Goal: Task Accomplishment & Management: Use online tool/utility

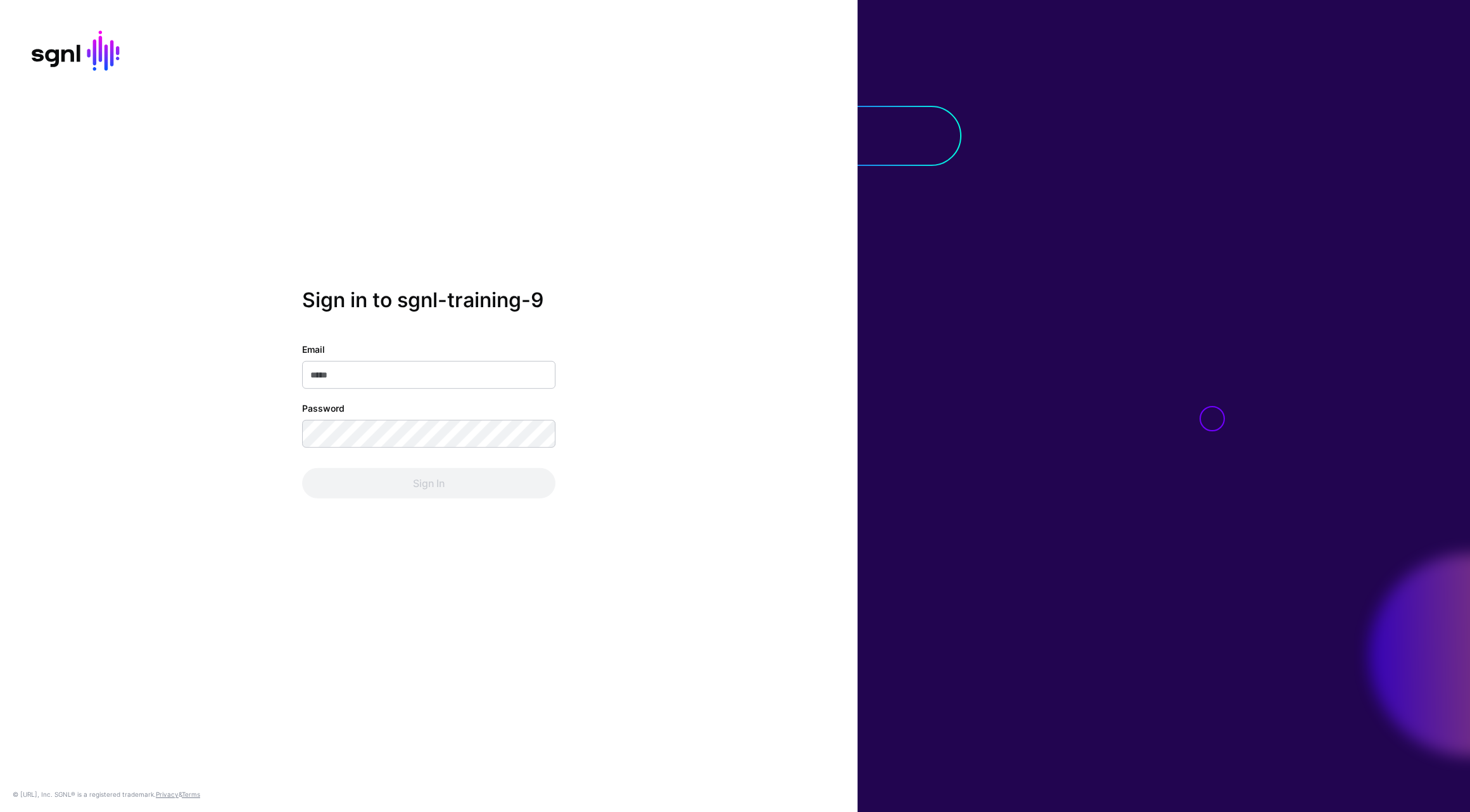
click at [395, 371] on input "Email" at bounding box center [428, 375] width 253 height 28
drag, startPoint x: 354, startPoint y: 378, endPoint x: 486, endPoint y: 362, distance: 133.0
click at [354, 378] on input "**********" at bounding box center [428, 375] width 253 height 28
click at [457, 369] on input "**********" at bounding box center [428, 375] width 253 height 28
type input "**********"
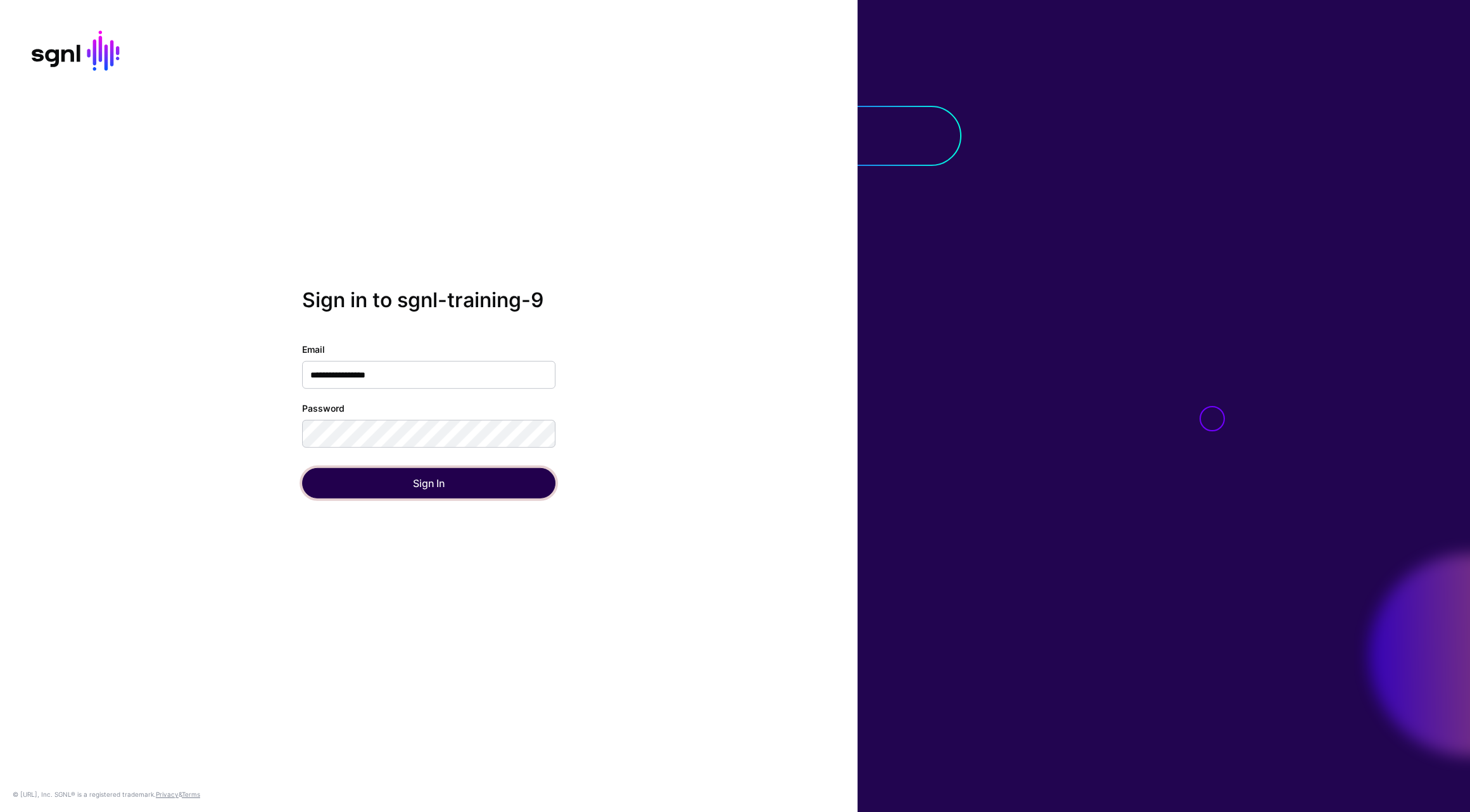
click at [302, 468] on button "Sign In" at bounding box center [428, 483] width 253 height 30
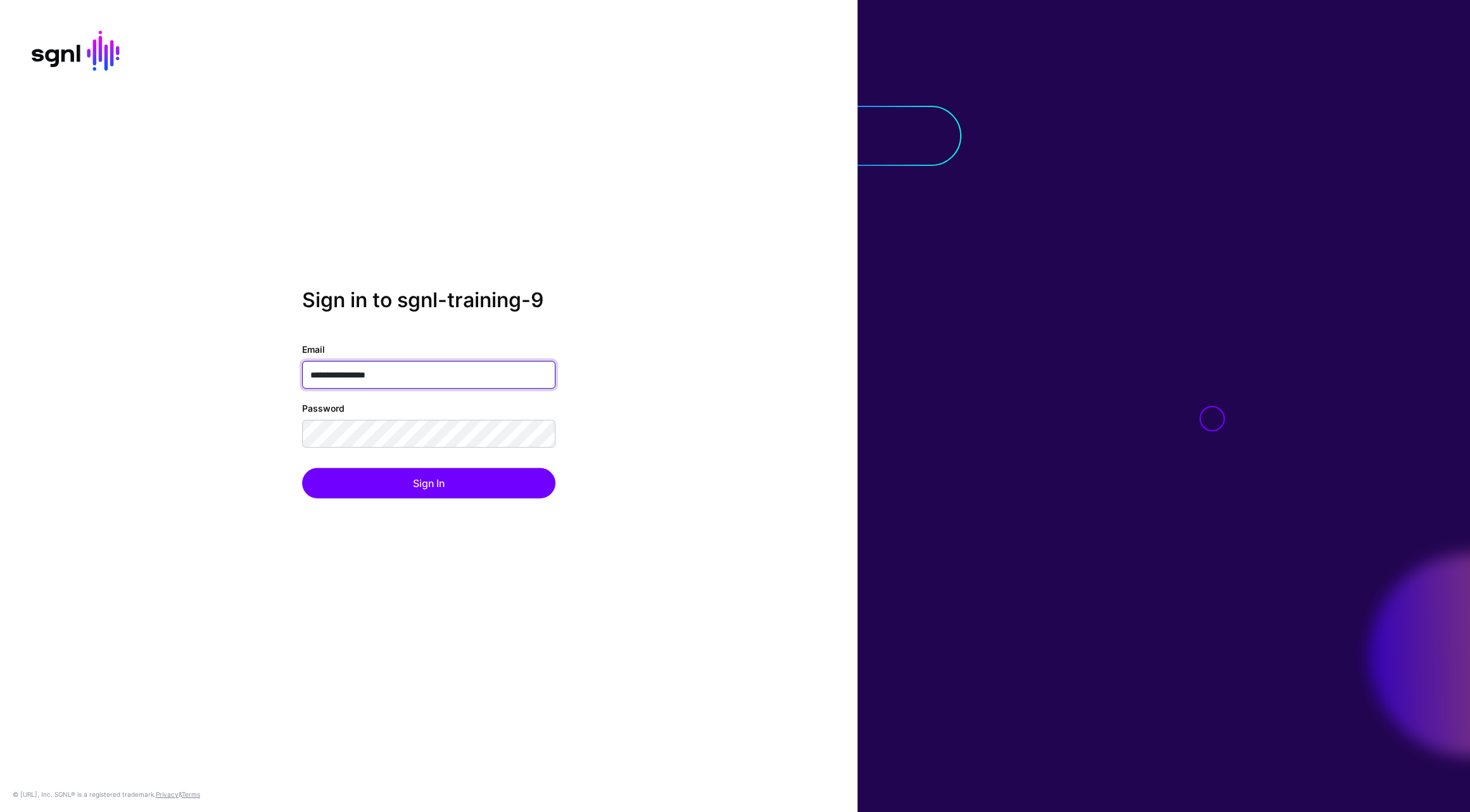
drag, startPoint x: 349, startPoint y: 377, endPoint x: 353, endPoint y: 384, distance: 8.1
click at [349, 377] on input "**********" at bounding box center [428, 375] width 253 height 28
type input "**********"
click at [302, 468] on button "Sign In" at bounding box center [428, 483] width 253 height 30
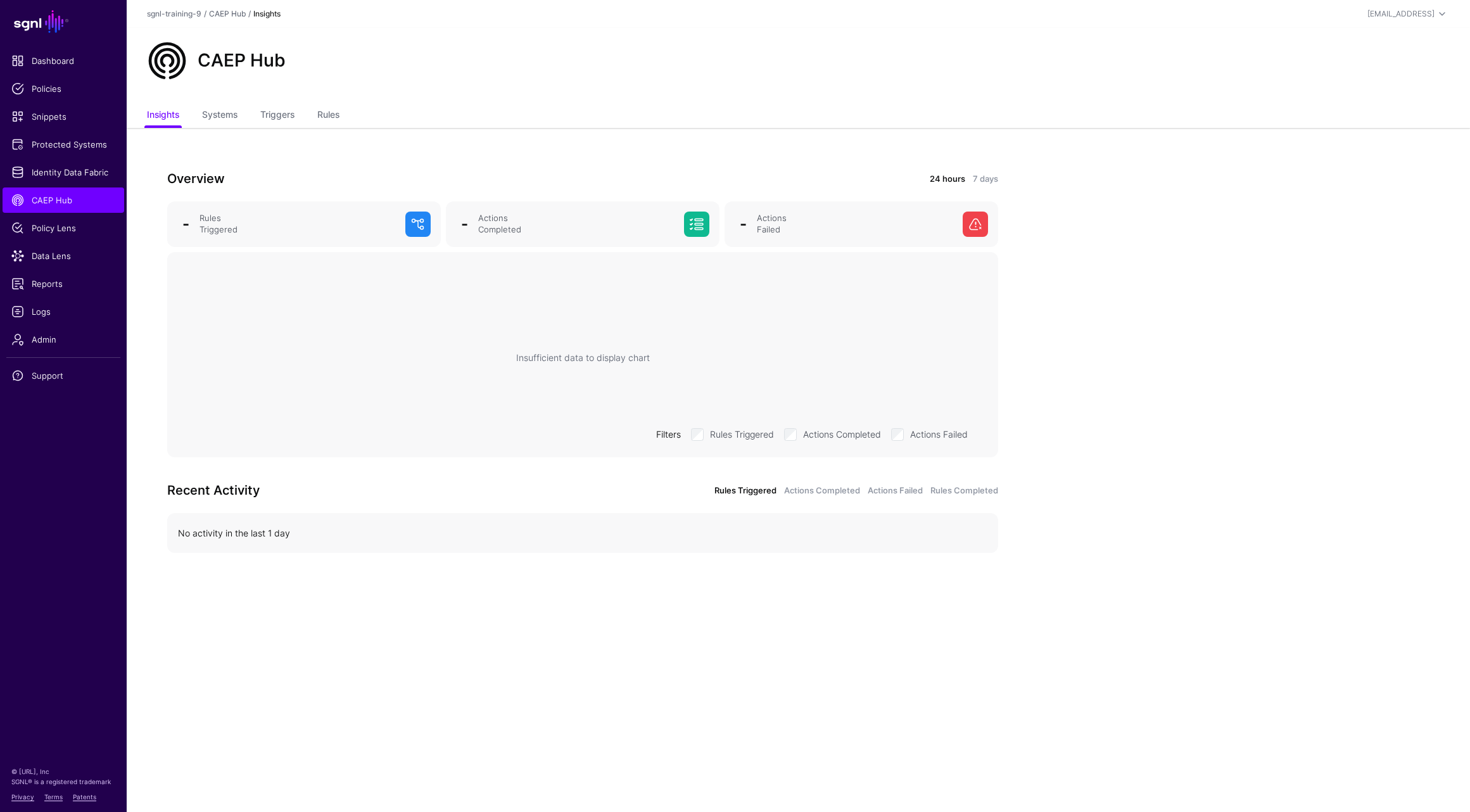
click at [1129, 631] on main "SGNL Dashboard Policies Snippets Protected Systems Identity Data Fabric CAEP Hu…" at bounding box center [735, 406] width 1470 height 812
click at [1088, 262] on app-caephub-insights "Overview 24 hours 7 days - Rules Triggered - Actions Completed - Actions Failed…" at bounding box center [799, 372] width 1344 height 488
click at [50, 198] on span "CAEP Hub" at bounding box center [63, 200] width 104 height 13
click at [390, 560] on div "August 28, 2025 at 5:08:25 PM GMT+1" at bounding box center [335, 560] width 252 height 13
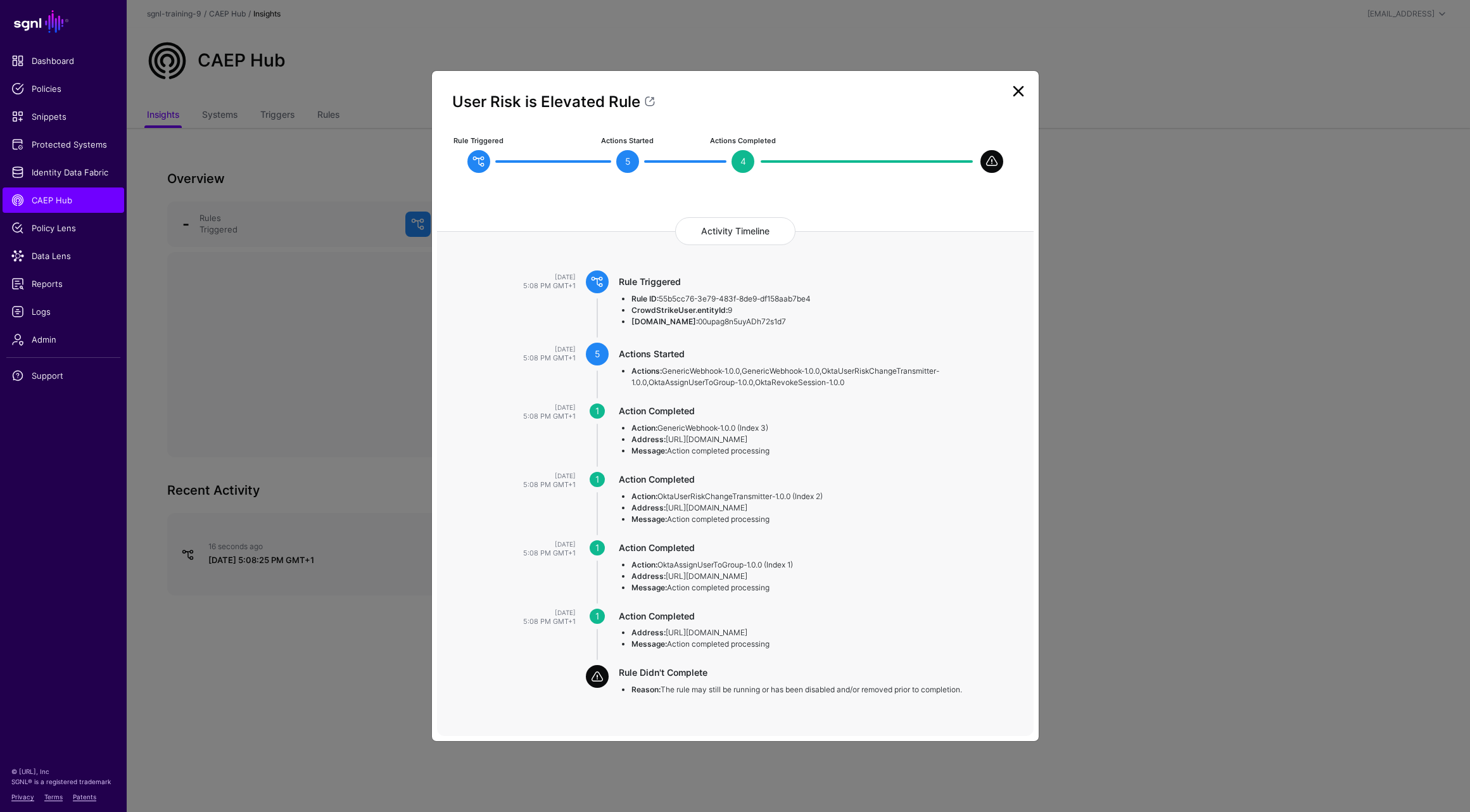
click at [1025, 91] on link at bounding box center [1018, 91] width 20 height 20
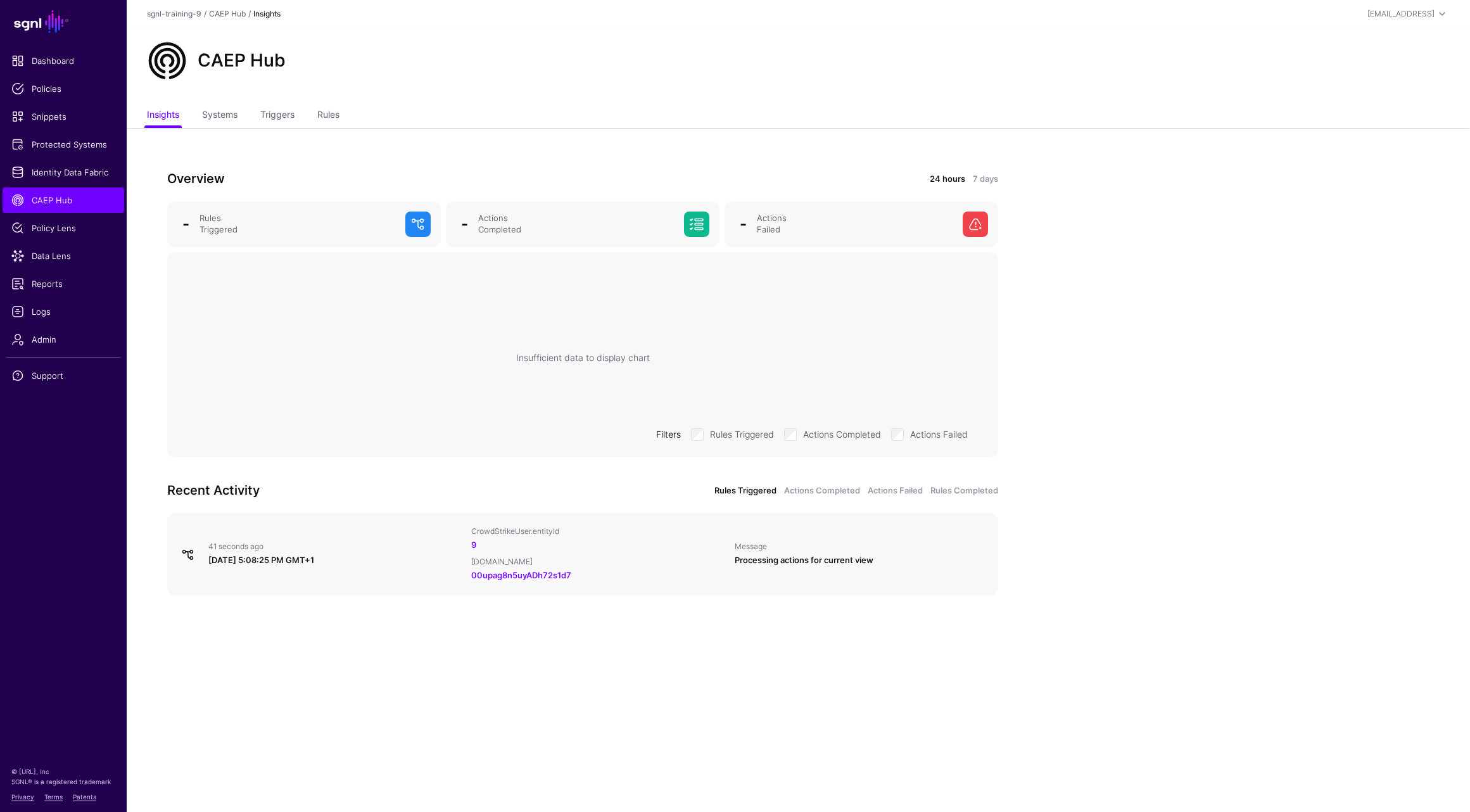
click at [1073, 304] on app-caephub-insights "Overview 24 hours 7 days - Rules Triggered - Actions Completed - Actions Failed…" at bounding box center [799, 393] width 1344 height 531
click at [73, 62] on span "Dashboard" at bounding box center [63, 60] width 104 height 13
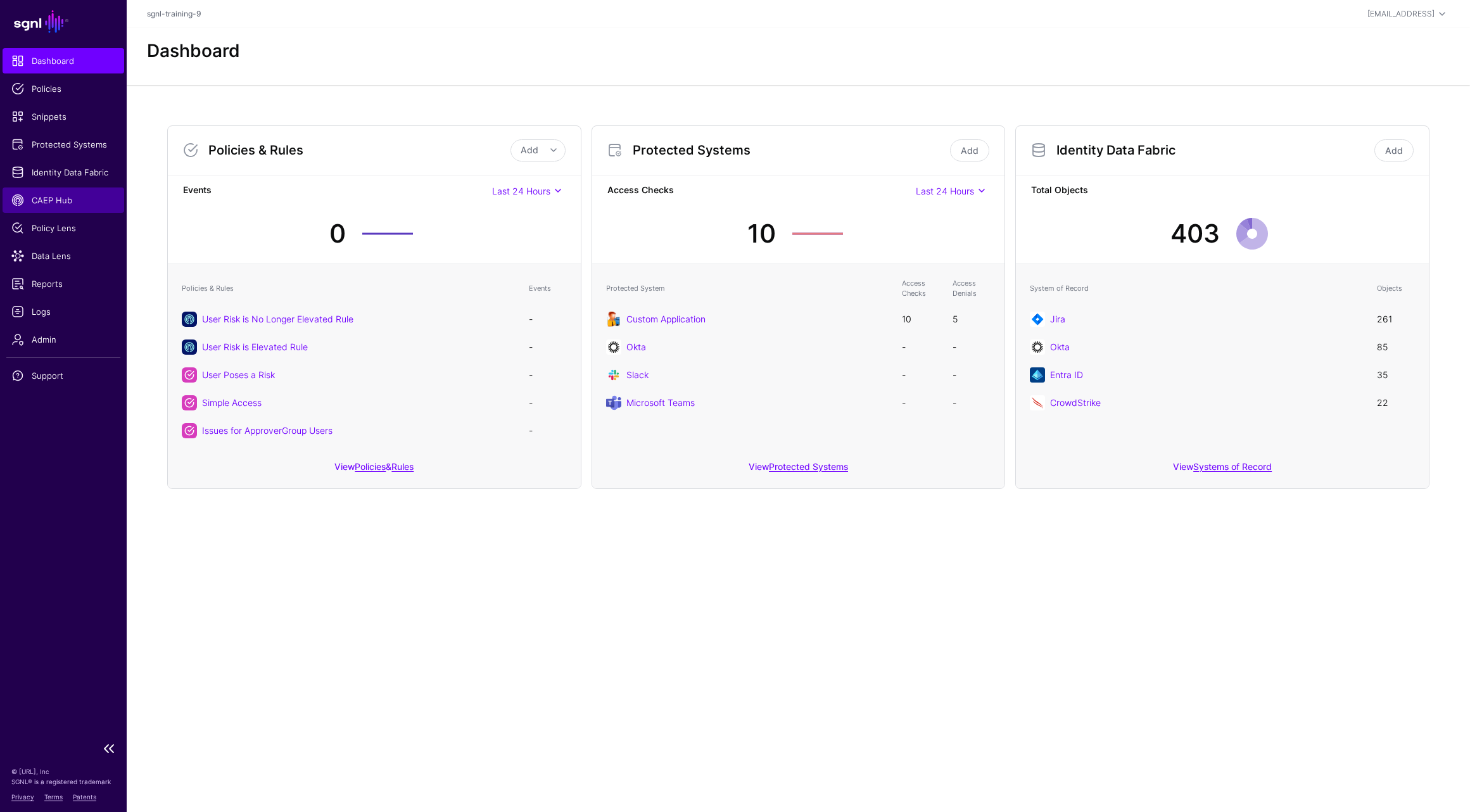
click at [60, 201] on span "CAEP Hub" at bounding box center [63, 200] width 104 height 13
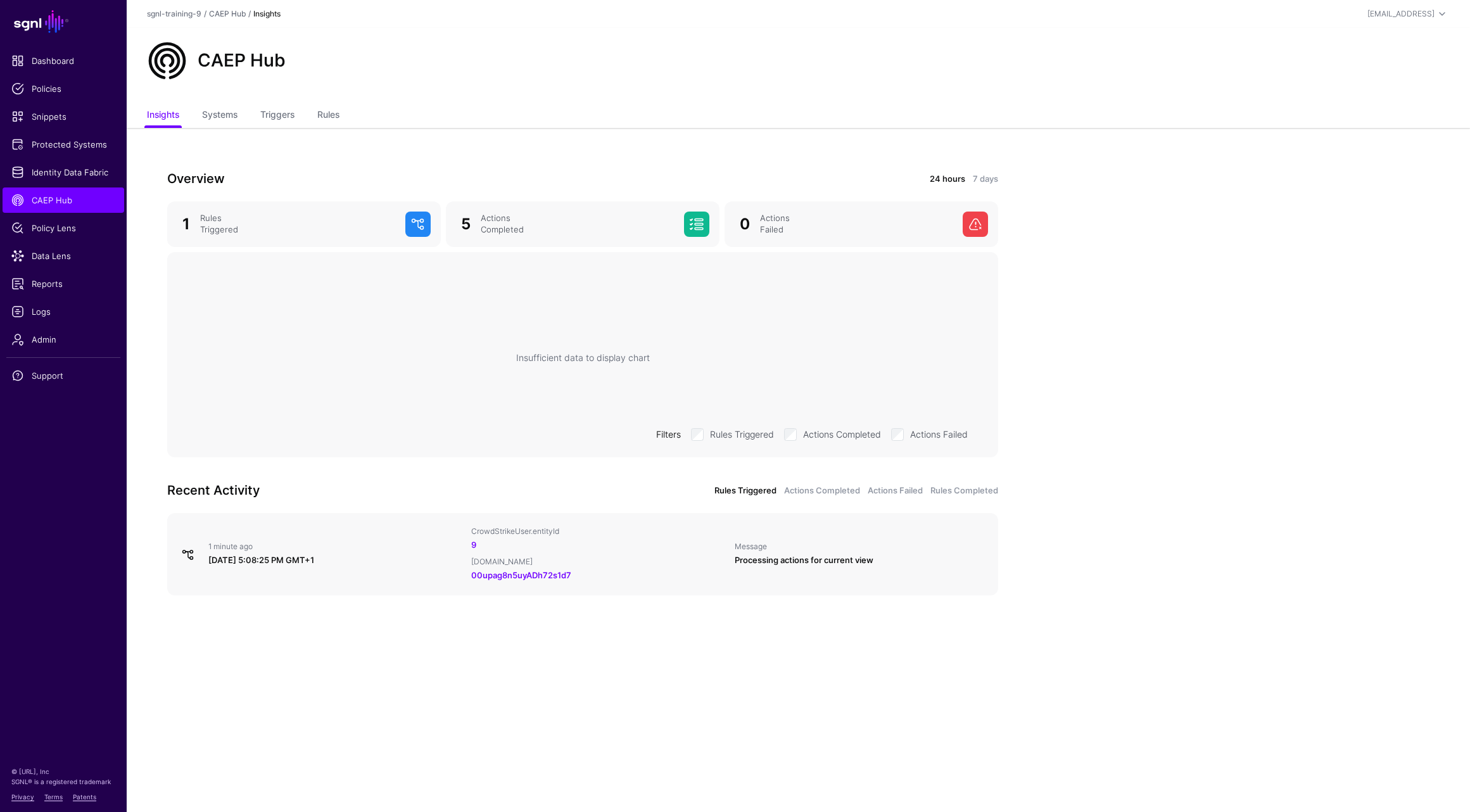
click at [1362, 377] on app-caephub-insights "Overview 24 hours 7 days 1 Rules Triggered 5 Actions Completed 0 Actions Failed…" at bounding box center [799, 393] width 1344 height 531
click at [1367, 486] on app-caephub-insights "Overview 24 hours 7 days 1 Rules Triggered 5 Actions Completed 0 Actions Failed…" at bounding box center [799, 393] width 1344 height 531
click at [316, 548] on div "3 minutes ago" at bounding box center [335, 547] width 252 height 10
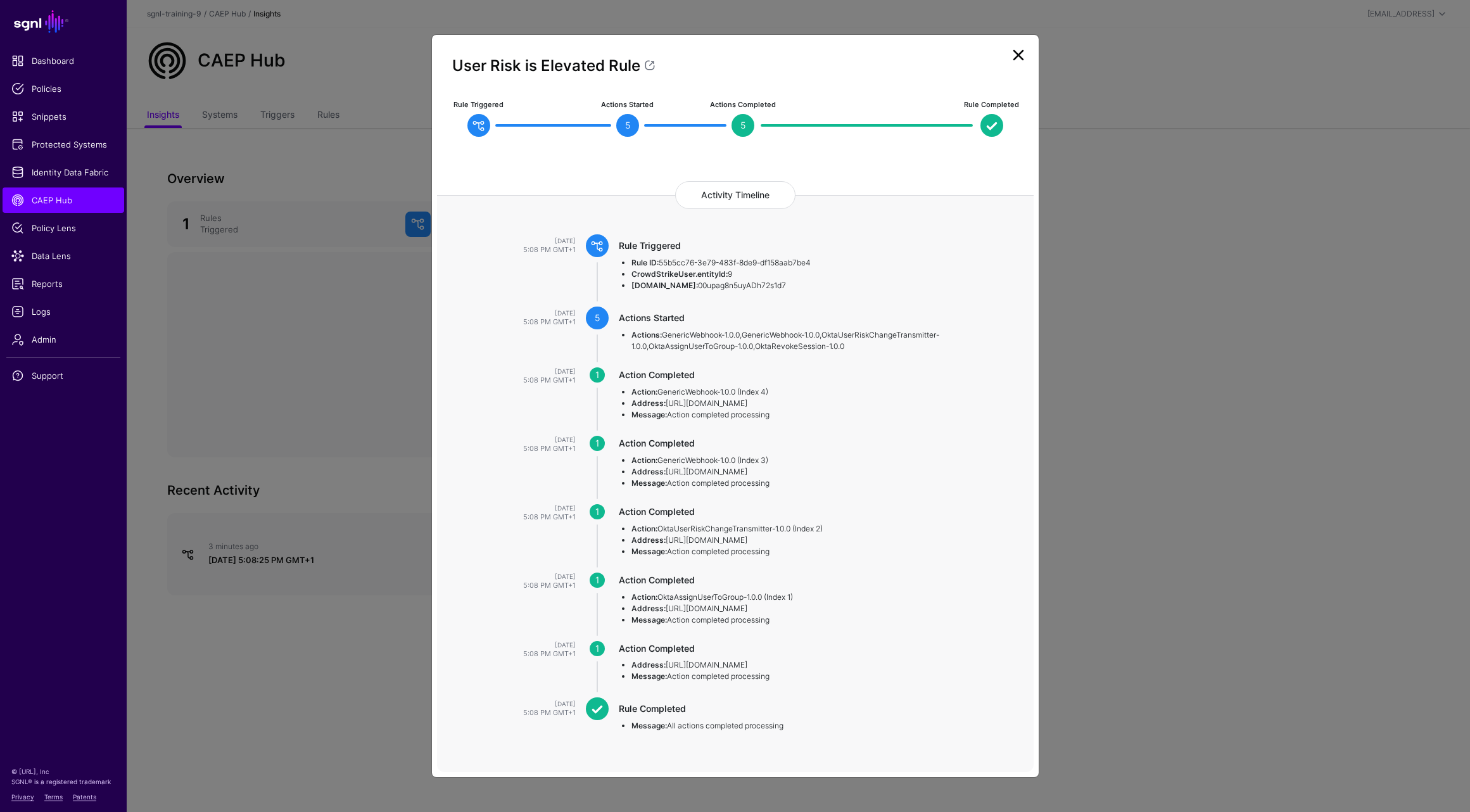
click at [1015, 45] on link at bounding box center [1018, 55] width 20 height 20
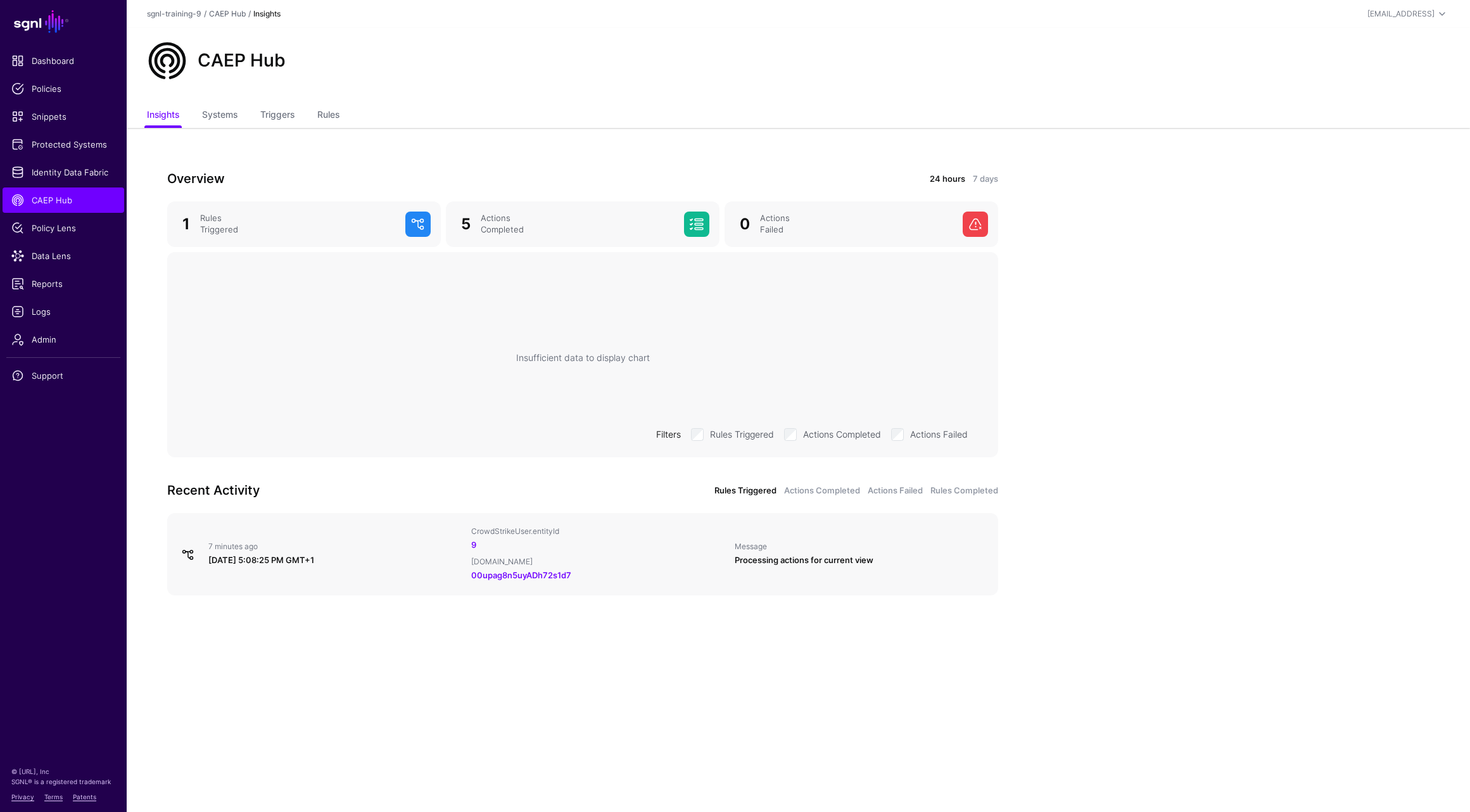
click at [1192, 362] on app-caephub-insights "Overview 24 hours 7 days 1 Rules Triggered 5 Actions Completed 0 Actions Failed…" at bounding box center [799, 393] width 1344 height 531
click at [639, 561] on div "OktaUser.id" at bounding box center [598, 562] width 252 height 10
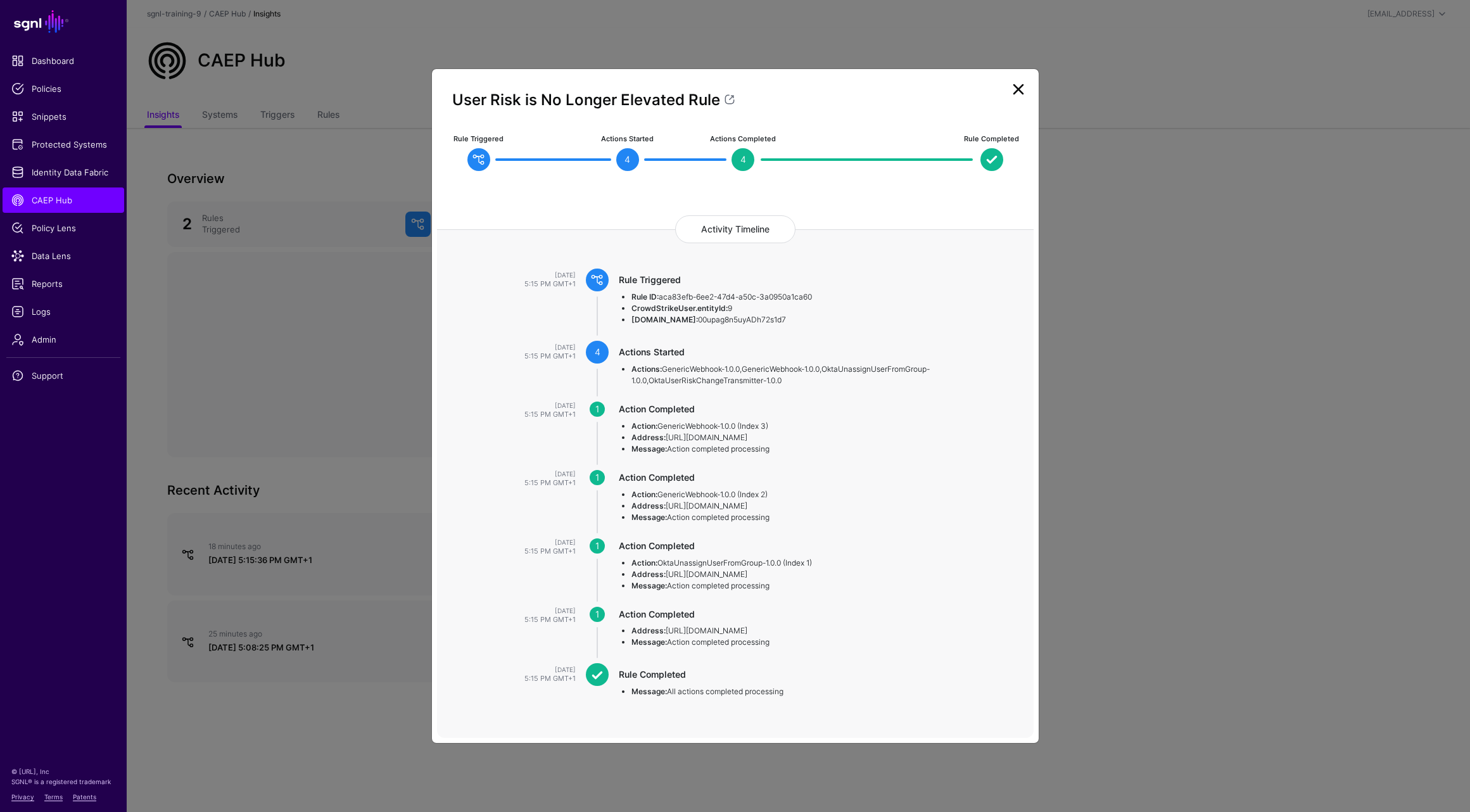
click at [1019, 79] on link at bounding box center [1018, 89] width 20 height 20
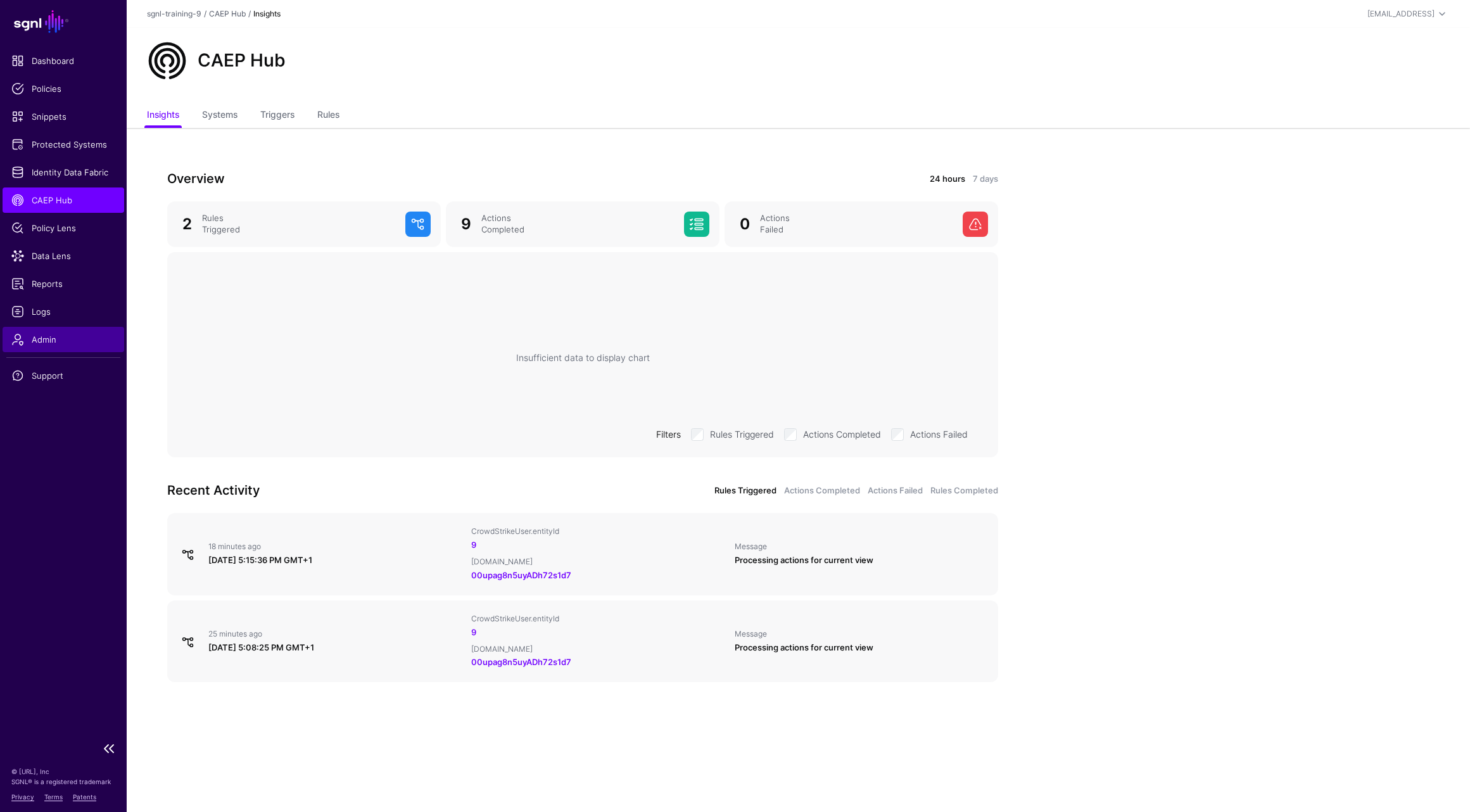
click at [67, 335] on span "Admin" at bounding box center [63, 339] width 104 height 13
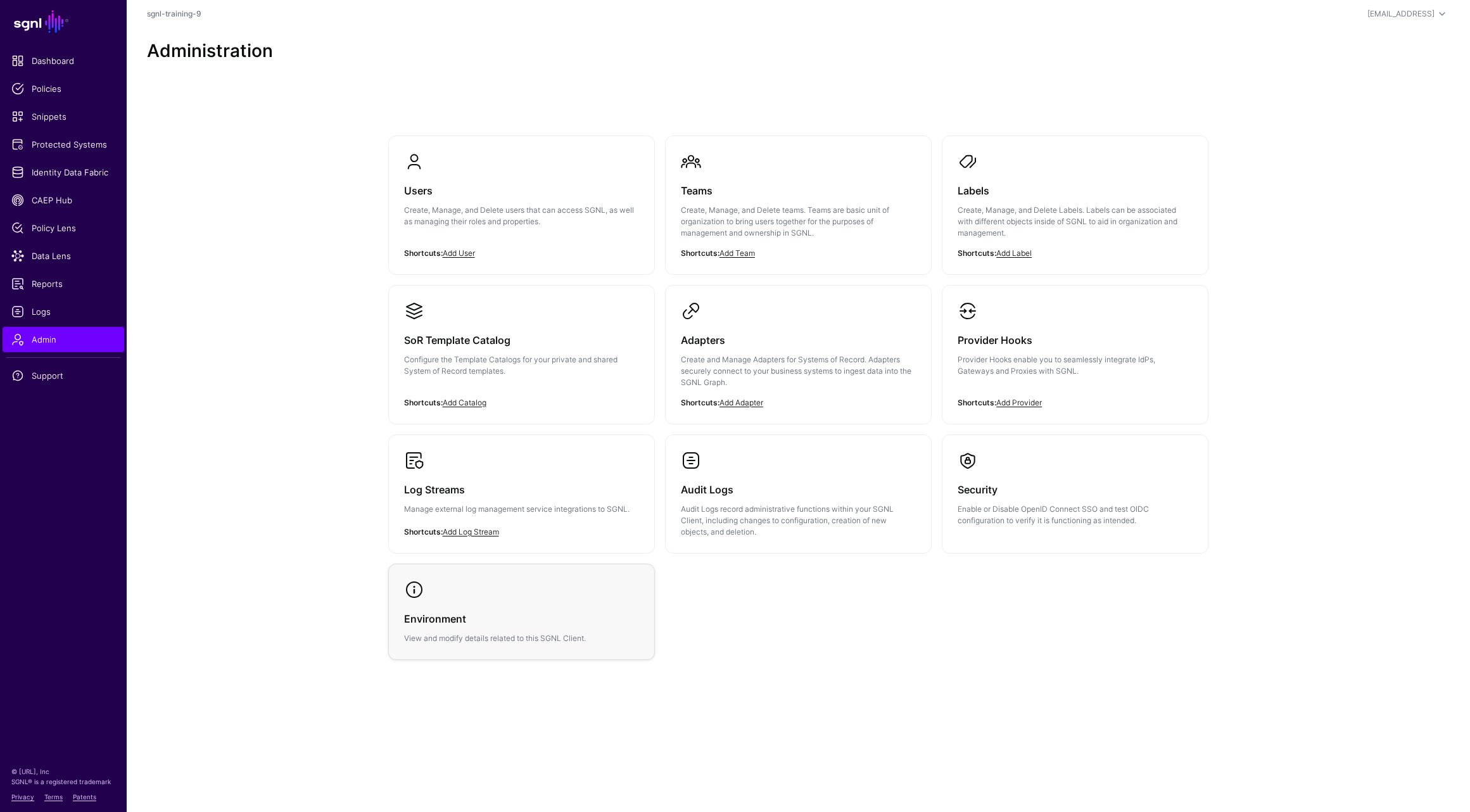
click at [461, 606] on div "Environment View and modify details related to this SGNL Client." at bounding box center [521, 622] width 235 height 45
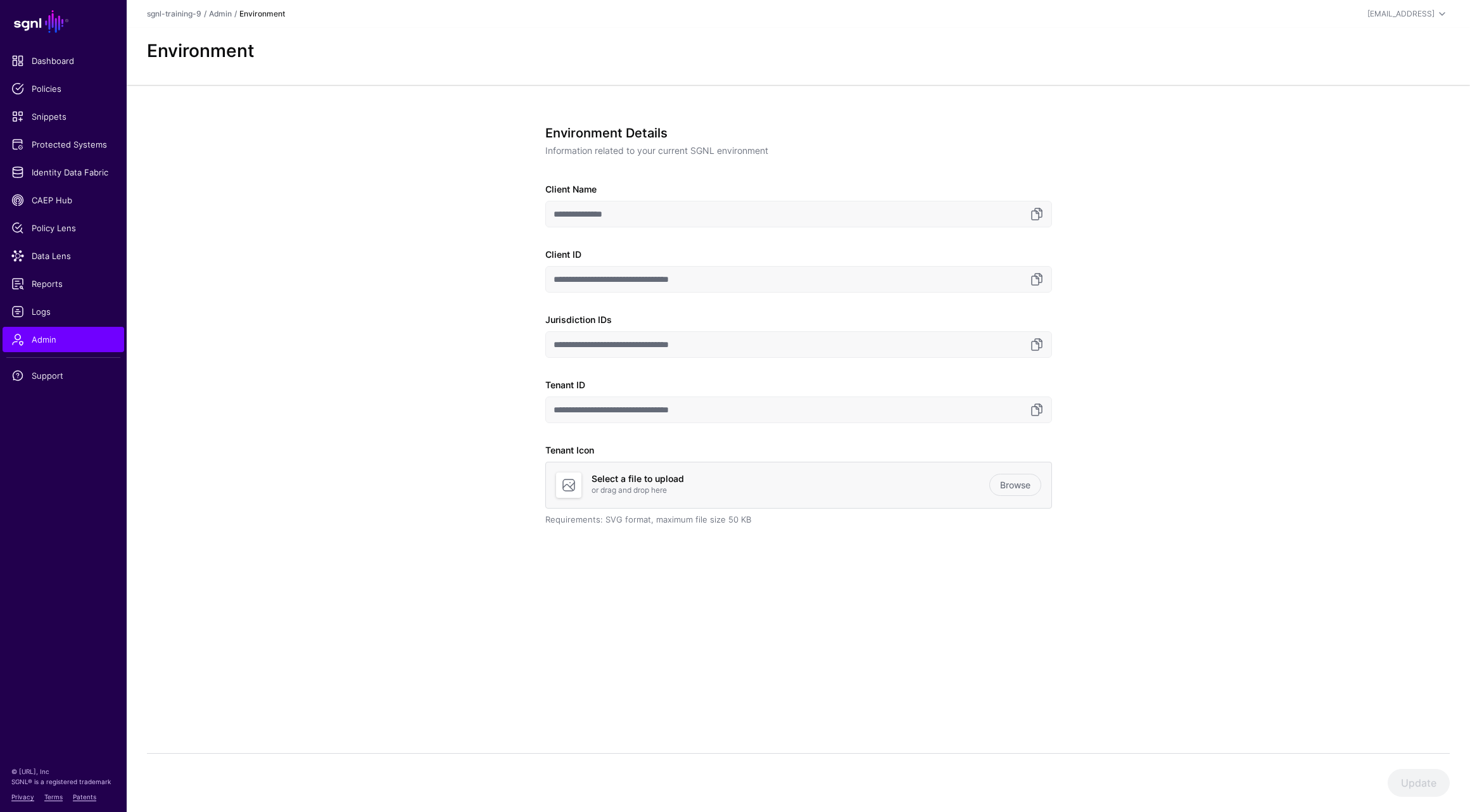
click at [737, 205] on input "**********" at bounding box center [799, 214] width 507 height 27
click at [1035, 212] on link at bounding box center [1037, 214] width 15 height 15
click at [1036, 283] on link at bounding box center [1037, 279] width 15 height 15
drag, startPoint x: 1275, startPoint y: 317, endPoint x: 997, endPoint y: 321, distance: 278.0
click at [1275, 317] on div "**********" at bounding box center [799, 371] width 1344 height 573
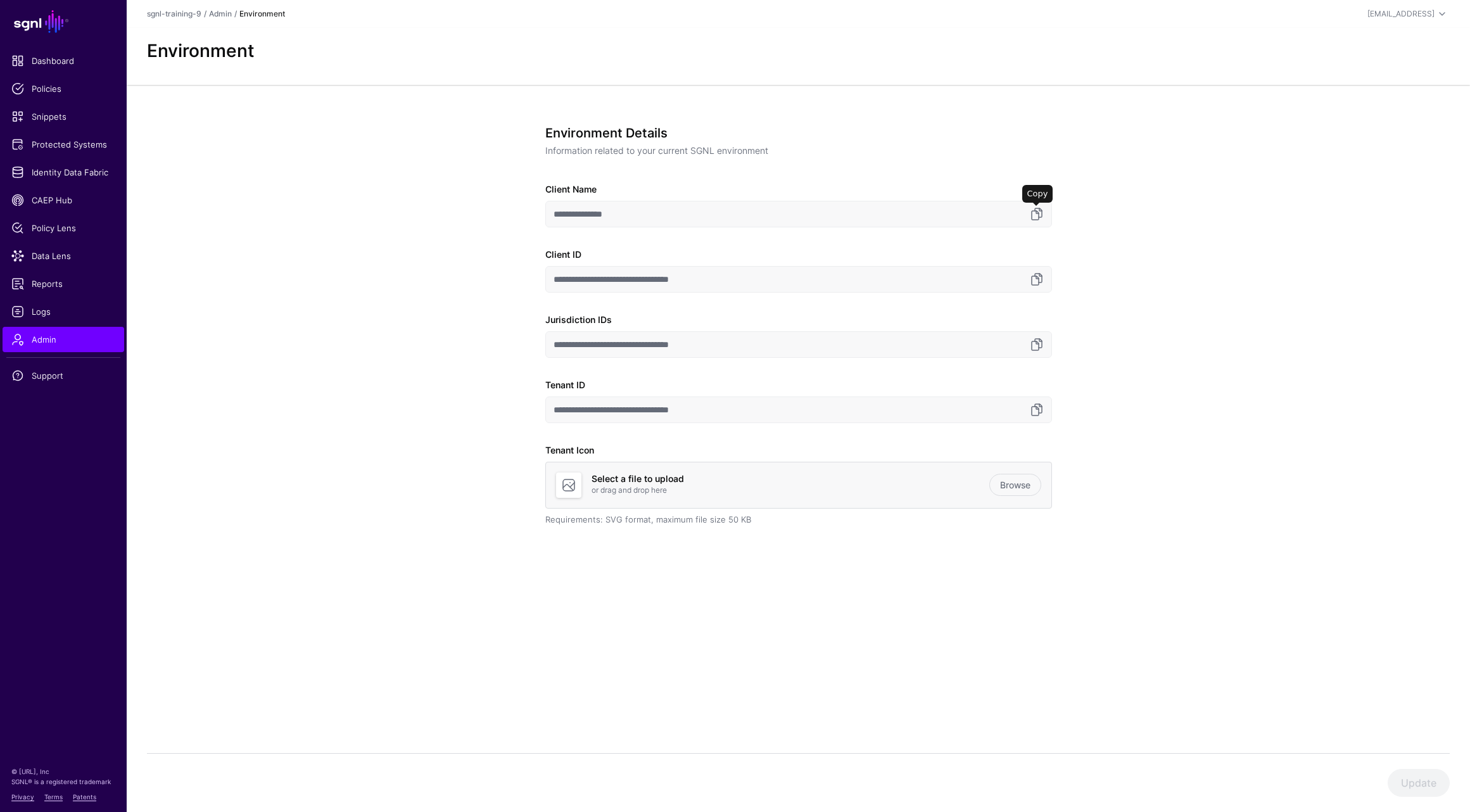
drag, startPoint x: 1042, startPoint y: 216, endPoint x: 1039, endPoint y: 223, distance: 7.6
click at [1042, 217] on link at bounding box center [1037, 214] width 15 height 15
click at [1034, 275] on link at bounding box center [1037, 279] width 15 height 15
click at [1039, 339] on link at bounding box center [1037, 344] width 15 height 15
click at [1044, 278] on link at bounding box center [1037, 279] width 15 height 15
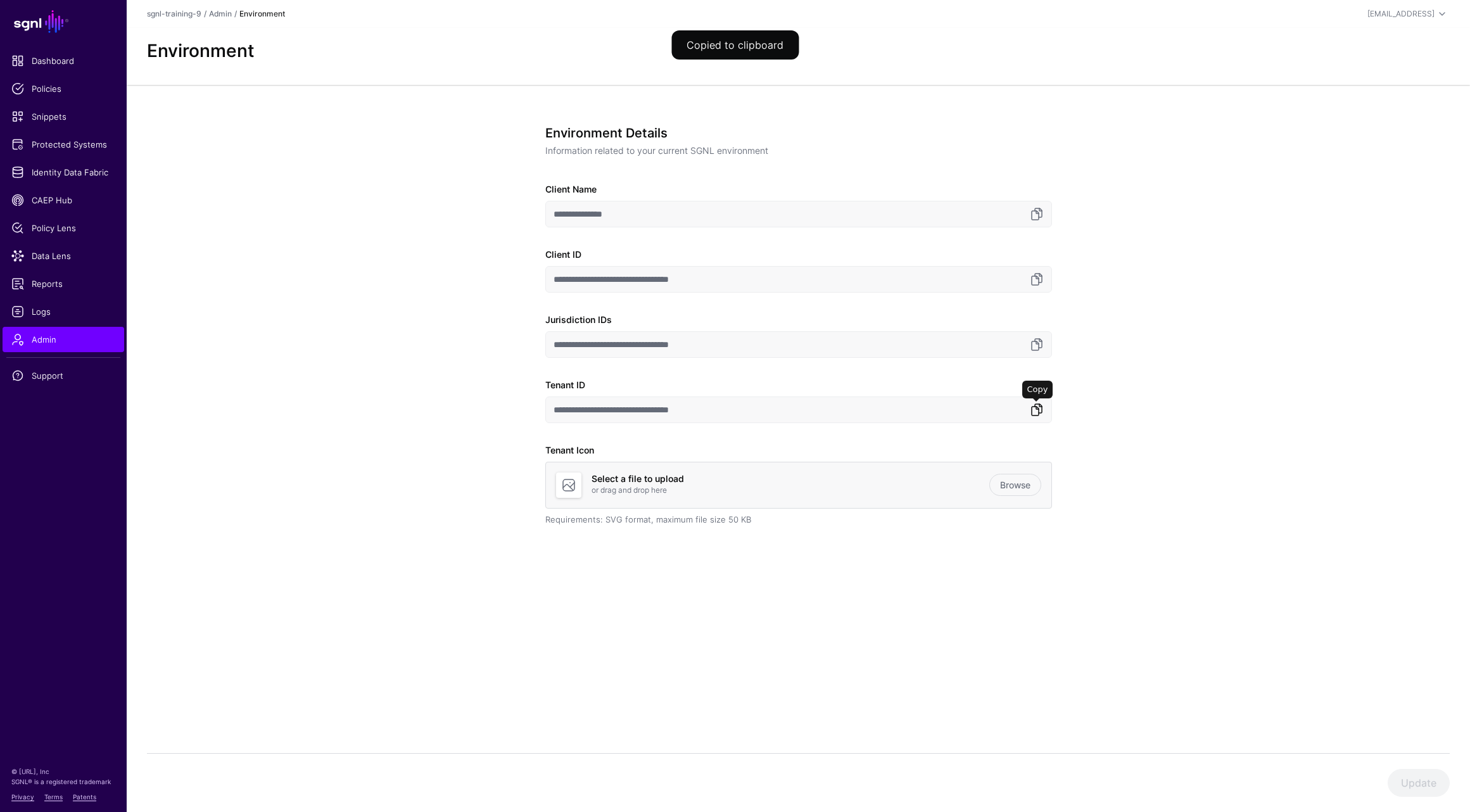
click at [1041, 407] on link at bounding box center [1037, 410] width 15 height 15
click at [1267, 347] on div "**********" at bounding box center [799, 371] width 1344 height 573
click at [57, 145] on span "Protected Systems" at bounding box center [63, 144] width 104 height 13
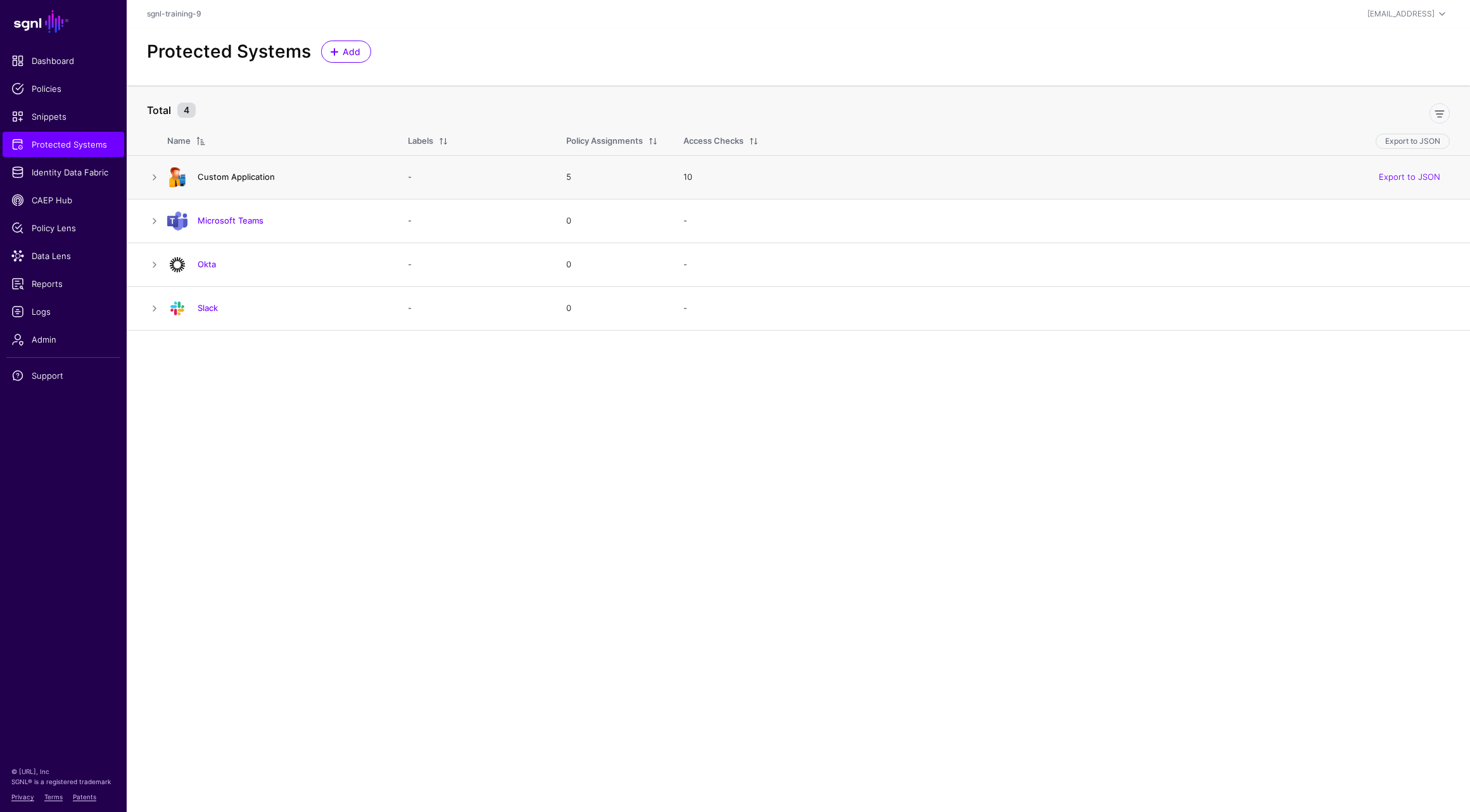
click at [240, 178] on link "Custom Application" at bounding box center [236, 177] width 77 height 10
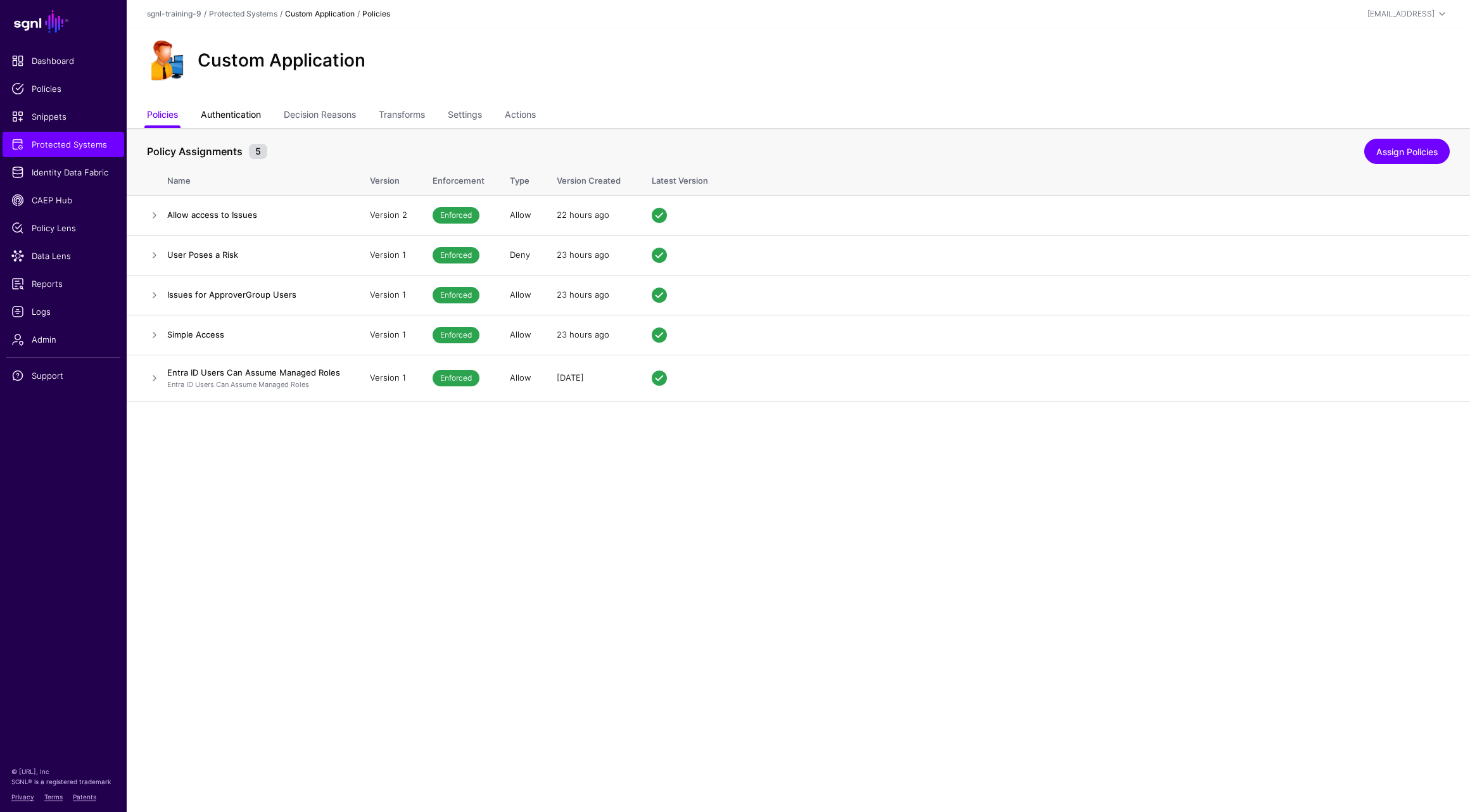
click at [254, 119] on link "Authentication" at bounding box center [230, 116] width 60 height 24
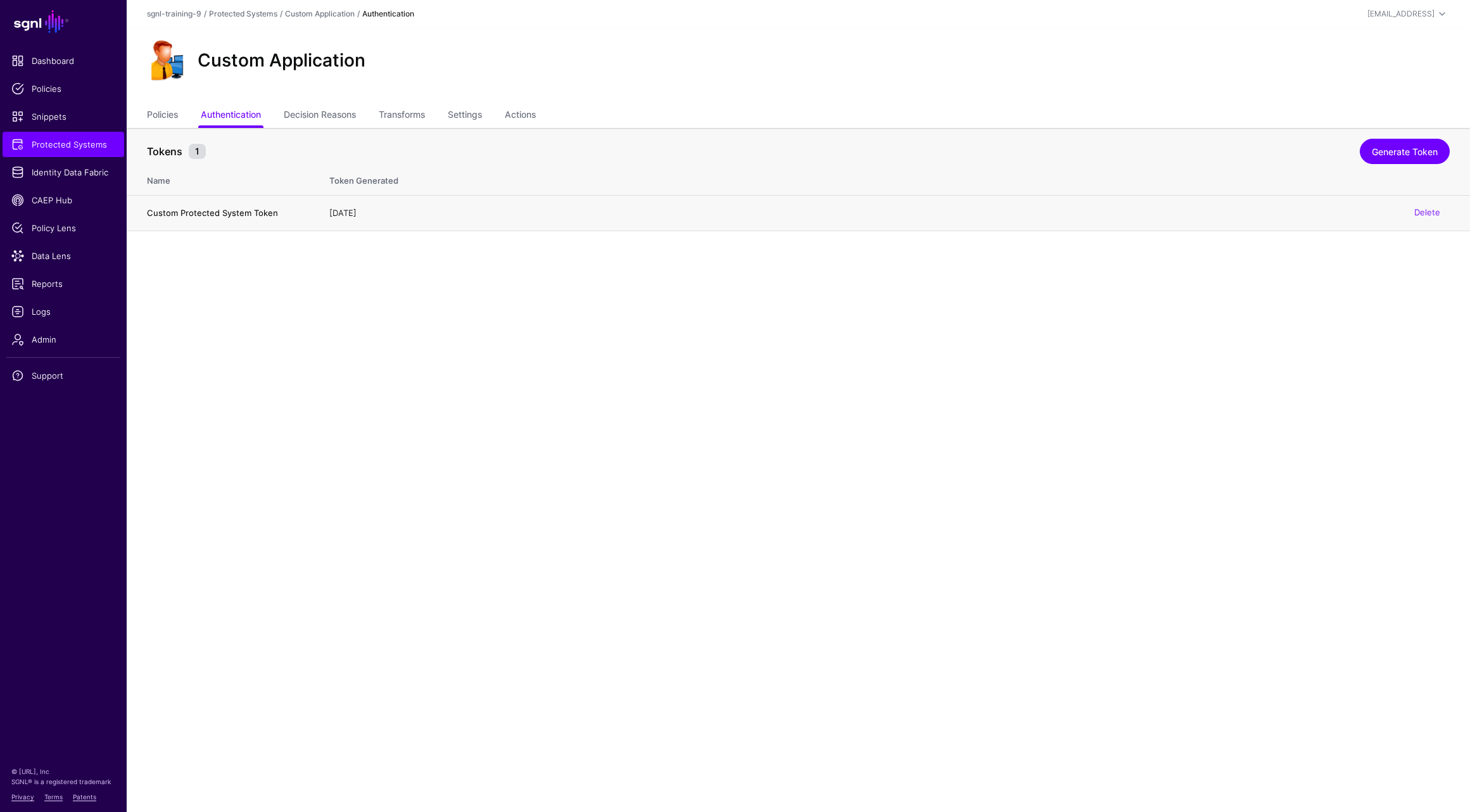
click at [1198, 222] on td "3 days ago Delete" at bounding box center [894, 213] width 1154 height 36
click at [1405, 140] on link "Generate Token" at bounding box center [1405, 151] width 90 height 25
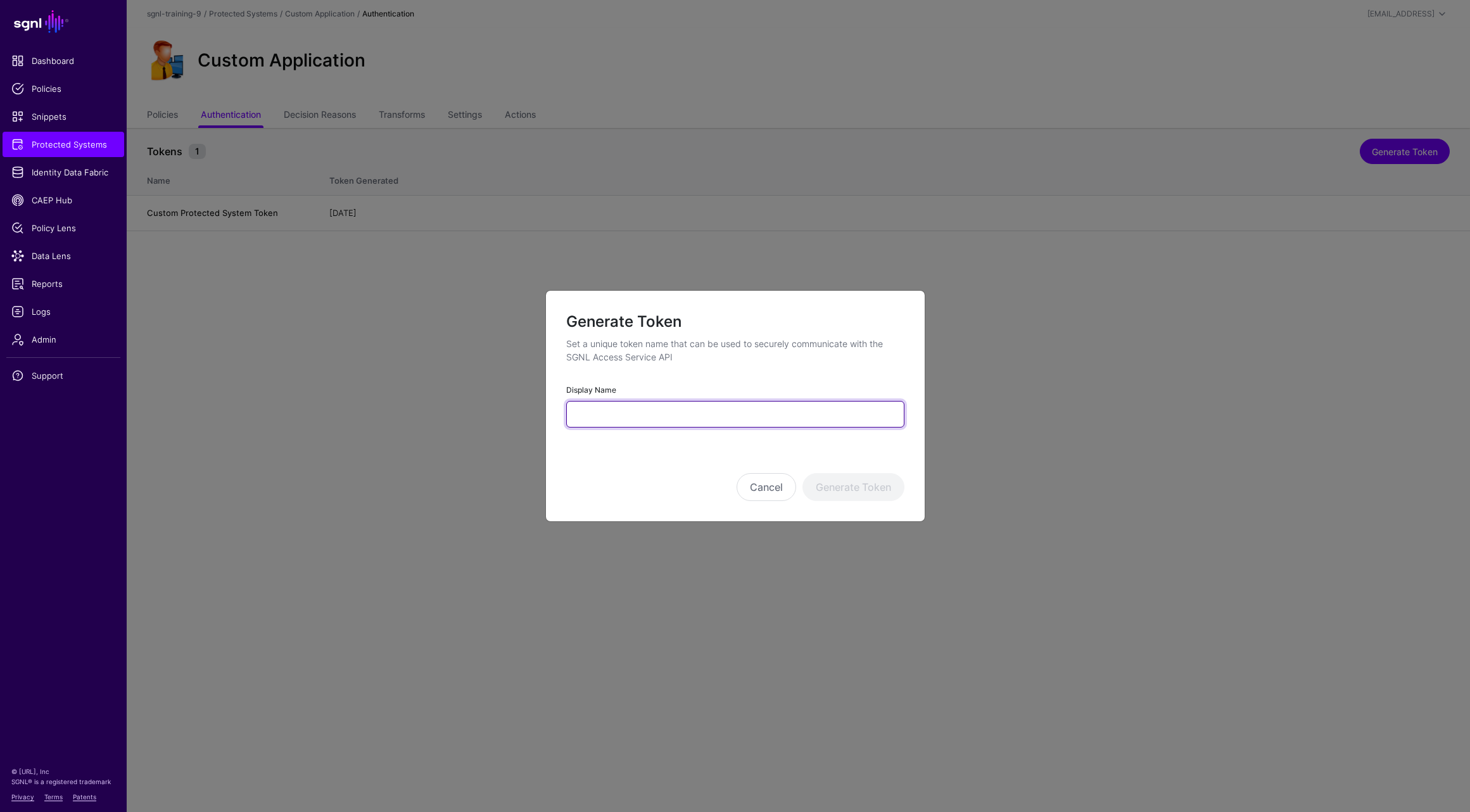
click at [714, 423] on input "Display Name" at bounding box center [736, 414] width 339 height 27
type input "*******"
click at [803, 473] on button "Generate Token" at bounding box center [853, 487] width 102 height 28
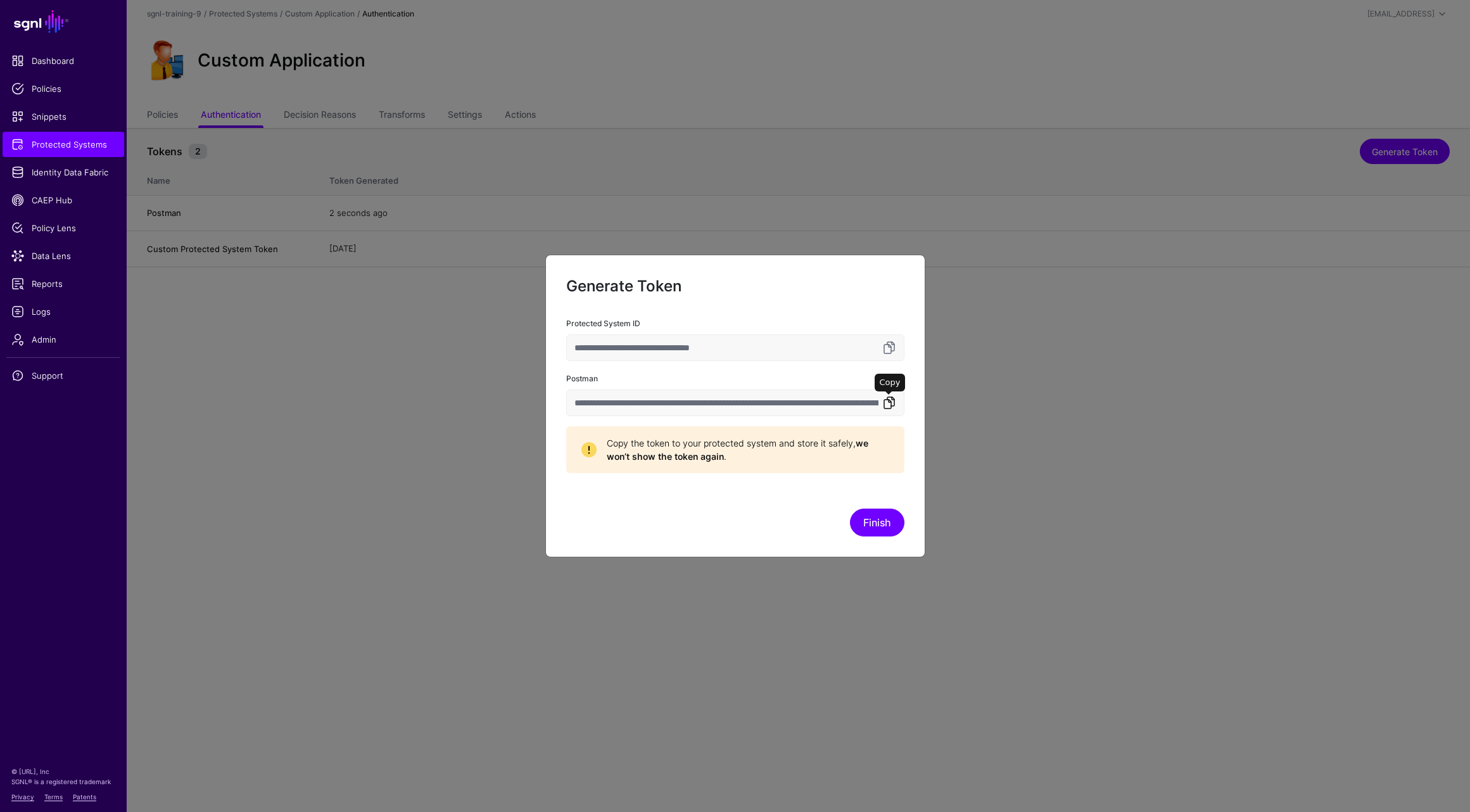
click at [886, 408] on link at bounding box center [889, 402] width 15 height 15
